Goal: Navigation & Orientation: Find specific page/section

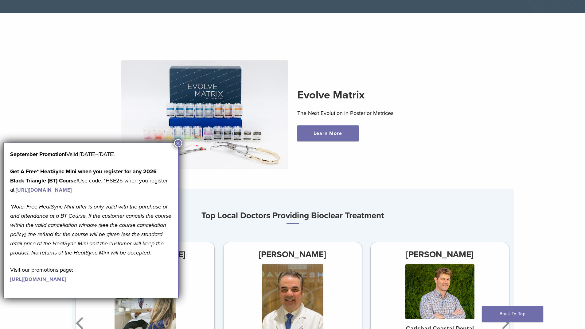
scroll to position [215, 0]
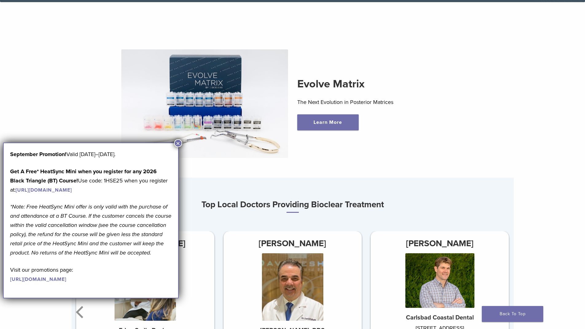
click at [178, 144] on button "×" at bounding box center [178, 143] width 8 height 8
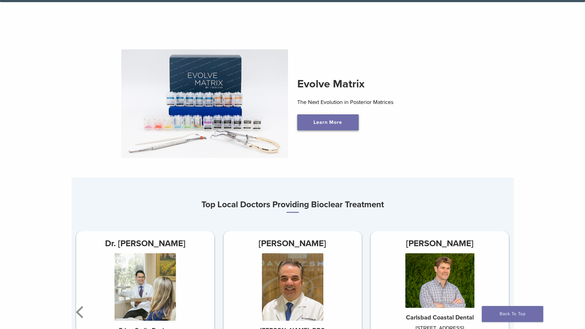
click at [330, 130] on link "Learn More" at bounding box center [327, 123] width 61 height 16
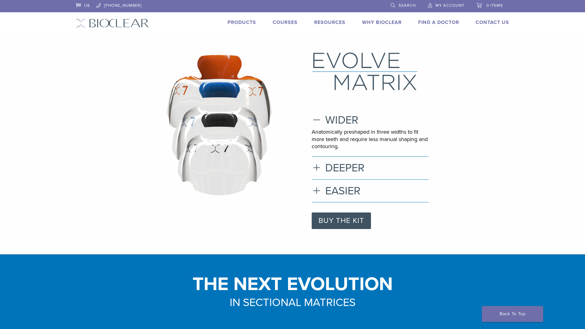
click at [232, 16] on div "US [PHONE_NUMBER] Search My Account 0 items Cart No products in the cart. Back …" at bounding box center [293, 17] width 442 height 35
click at [233, 21] on link "Products" at bounding box center [242, 22] width 29 height 6
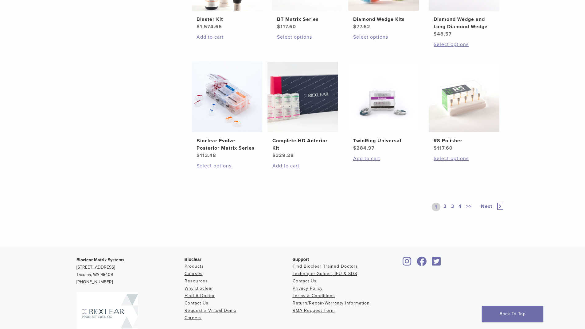
scroll to position [430, 0]
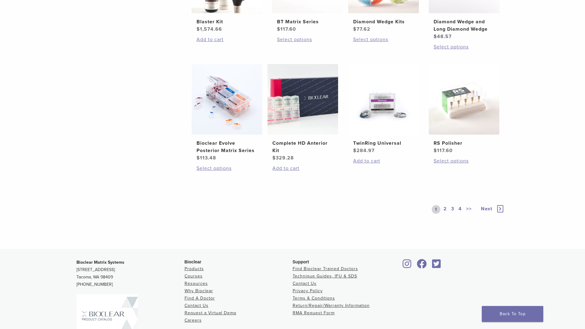
click at [498, 207] on icon at bounding box center [500, 208] width 6 height 7
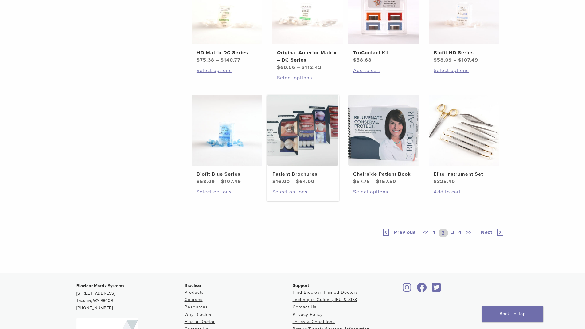
scroll to position [399, 0]
click at [454, 232] on link "3" at bounding box center [453, 233] width 6 height 9
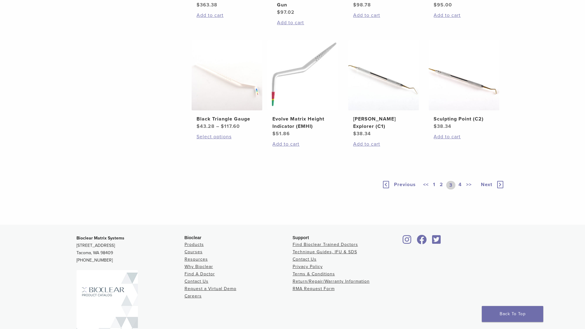
scroll to position [461, 0]
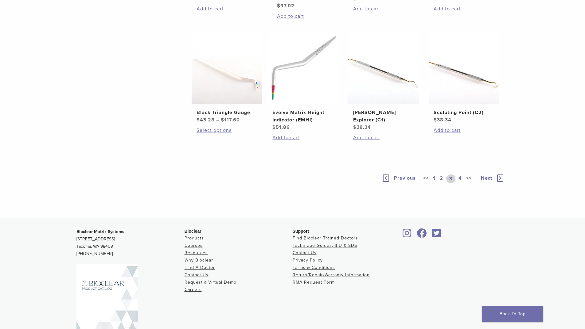
click at [458, 177] on link "4" at bounding box center [460, 179] width 6 height 9
